Goal: Task Accomplishment & Management: Use online tool/utility

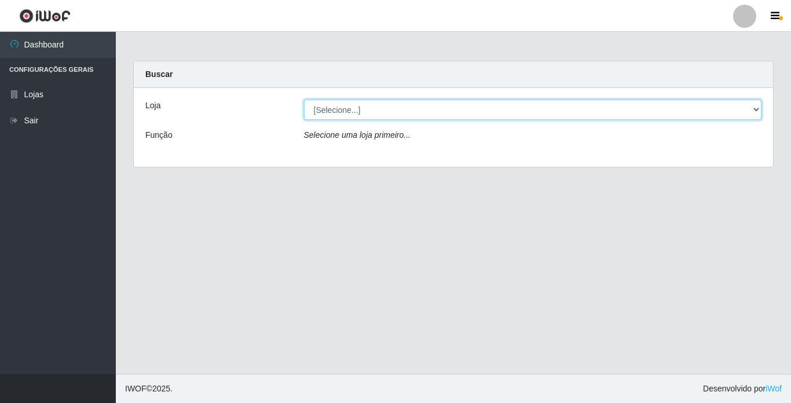
click at [514, 114] on select "[Selecione...] Bemais Supermercados - [GEOGRAPHIC_DATA]" at bounding box center [533, 110] width 458 height 20
select select "250"
click at [304, 100] on select "[Selecione...] Bemais Supermercados - [GEOGRAPHIC_DATA]" at bounding box center [533, 110] width 458 height 20
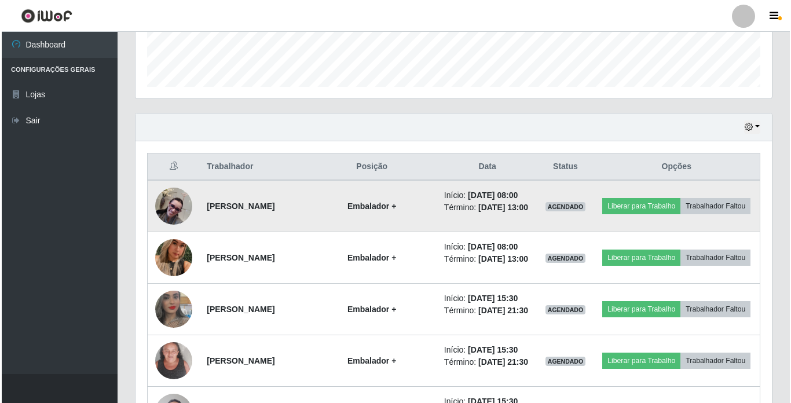
scroll to position [347, 0]
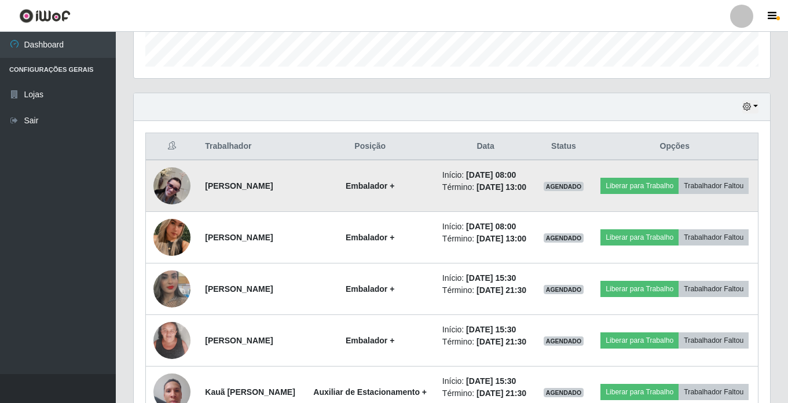
click at [180, 199] on img at bounding box center [171, 185] width 37 height 37
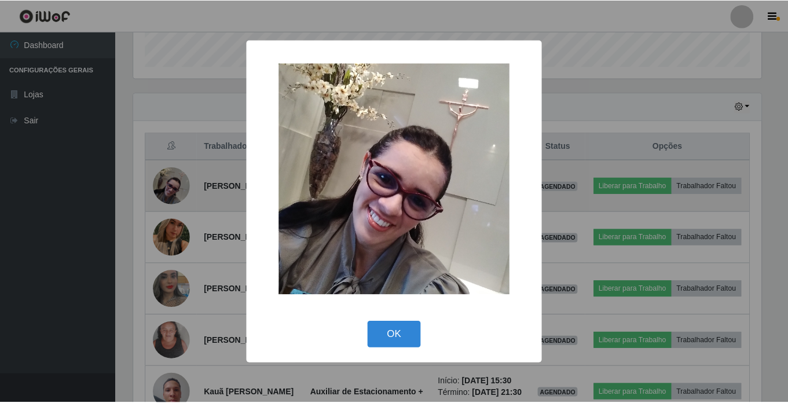
scroll to position [240, 631]
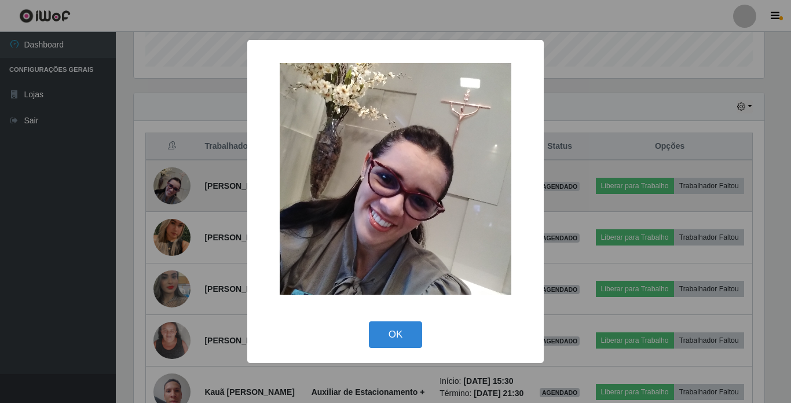
click at [180, 199] on div "× OK Cancel" at bounding box center [395, 201] width 791 height 403
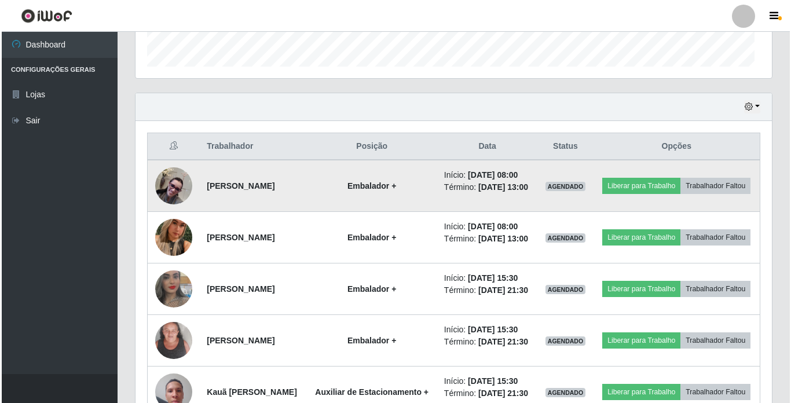
scroll to position [240, 636]
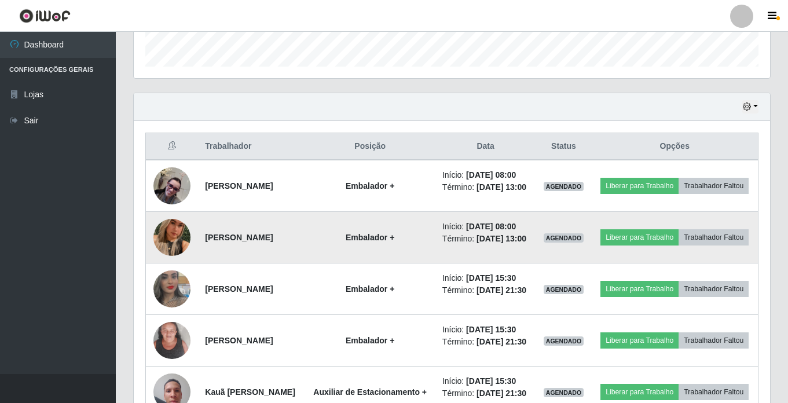
click at [167, 250] on img at bounding box center [171, 237] width 37 height 66
click at [168, 250] on img at bounding box center [171, 237] width 37 height 66
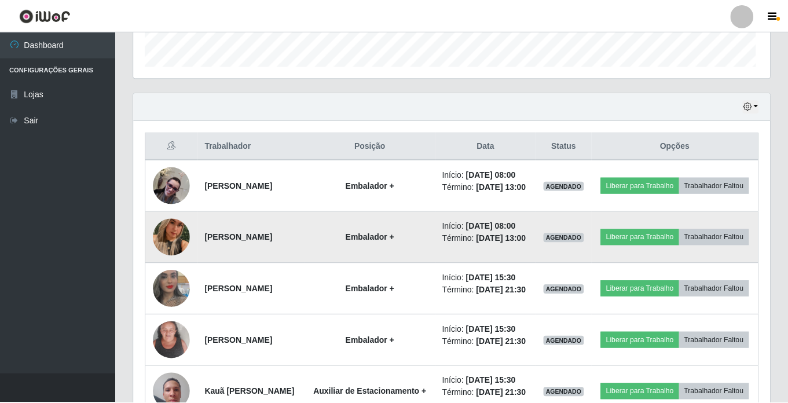
scroll to position [240, 631]
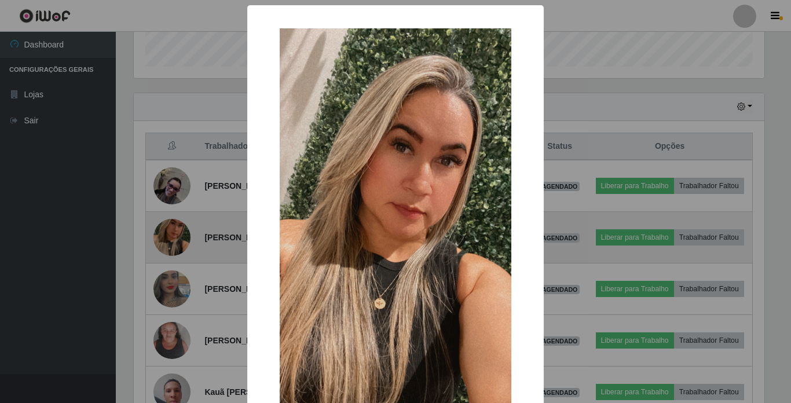
click at [168, 250] on div "× OK Cancel" at bounding box center [395, 201] width 791 height 403
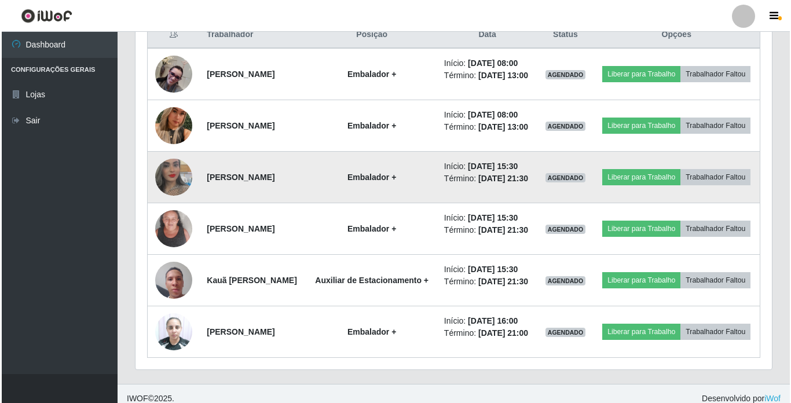
scroll to position [463, 0]
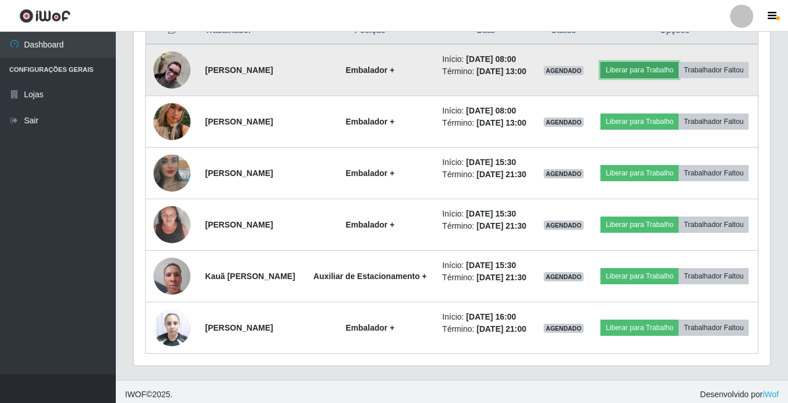
click at [679, 62] on button "Liberar para Trabalho" at bounding box center [640, 70] width 78 height 16
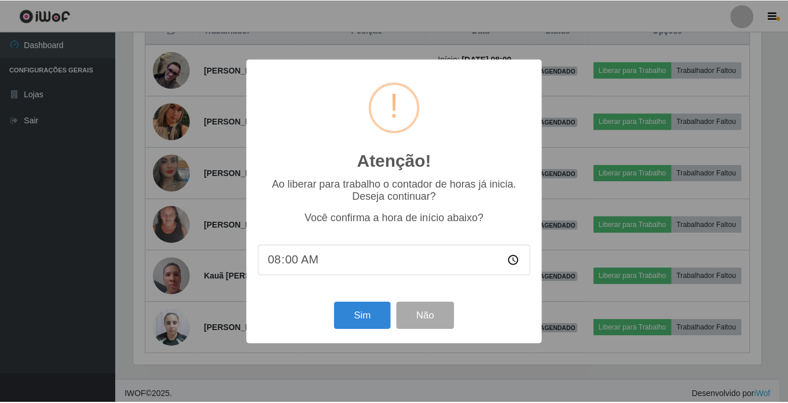
scroll to position [240, 631]
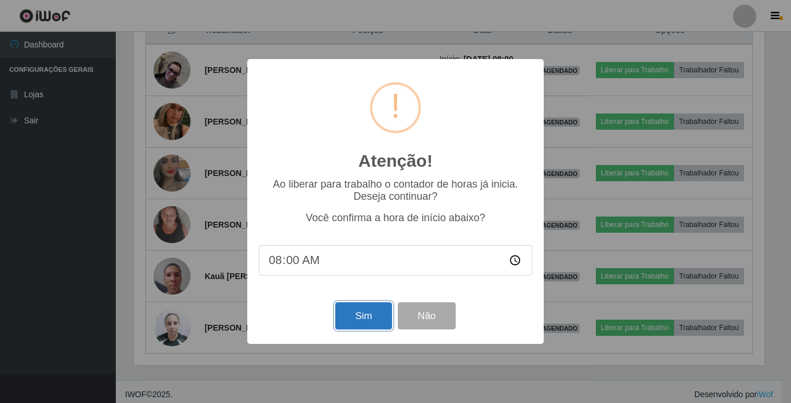
click at [363, 310] on button "Sim" at bounding box center [363, 315] width 56 height 27
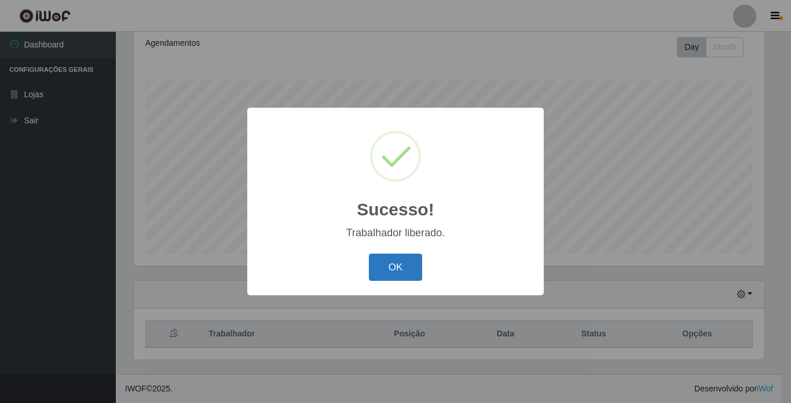
click at [400, 262] on button "OK" at bounding box center [396, 267] width 54 height 27
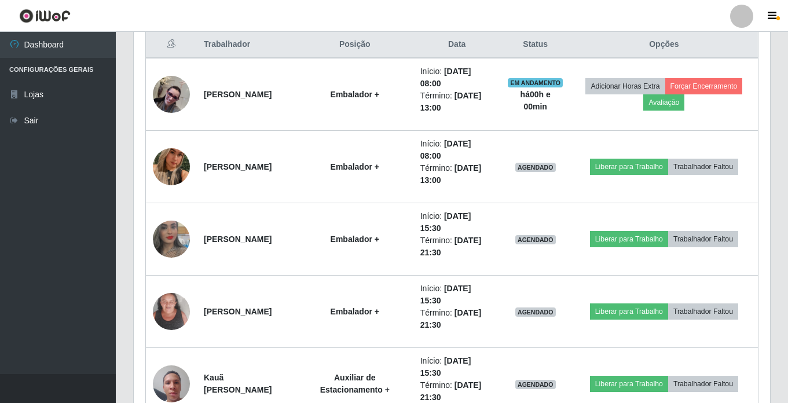
scroll to position [391, 0]
